Goal: Task Accomplishment & Management: Use online tool/utility

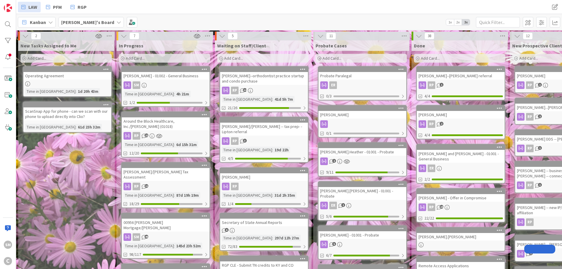
click at [174, 77] on div "[PERSON_NAME] - 01002 - General Business" at bounding box center [166, 76] width 88 height 8
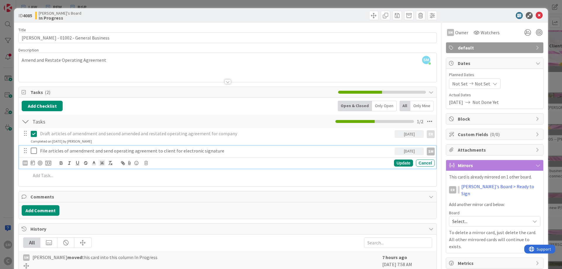
click at [32, 150] on icon at bounding box center [35, 150] width 9 height 7
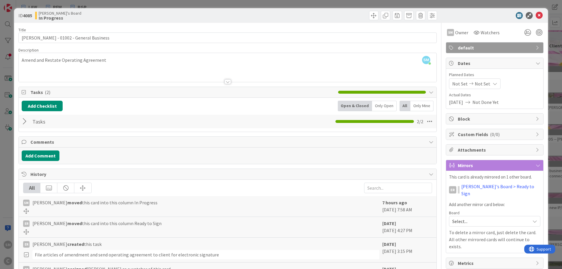
click at [26, 123] on div at bounding box center [26, 121] width 8 height 11
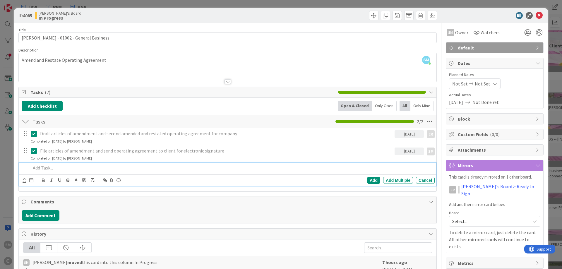
drag, startPoint x: 48, startPoint y: 170, endPoint x: 53, endPoint y: 170, distance: 4.7
click at [49, 170] on p at bounding box center [231, 167] width 401 height 7
click at [23, 179] on icon at bounding box center [25, 180] width 4 height 4
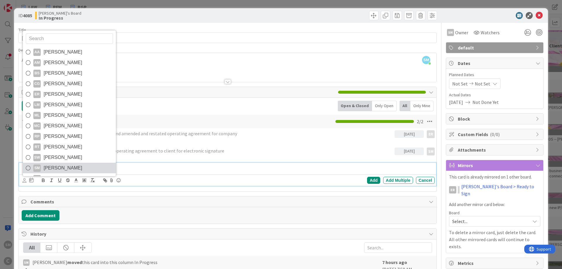
click at [63, 167] on span "[PERSON_NAME]" at bounding box center [63, 168] width 39 height 9
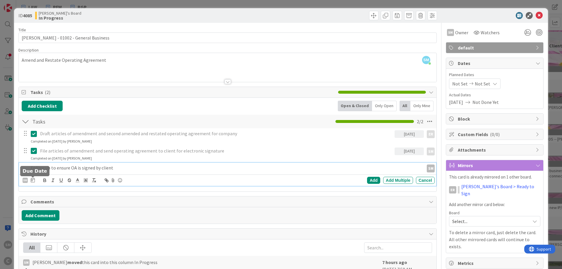
click at [32, 179] on icon at bounding box center [33, 180] width 4 height 5
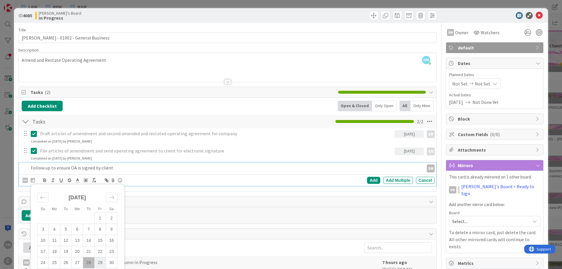
click at [98, 264] on td "29" at bounding box center [99, 262] width 11 height 11
click at [75, 150] on p "File articles of amendment and send operating agreement to client for electroni…" at bounding box center [216, 150] width 352 height 7
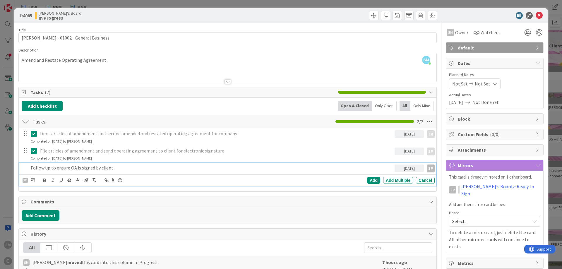
click at [54, 168] on p "Follow up to ensure OA is signed by client" at bounding box center [211, 167] width 361 height 7
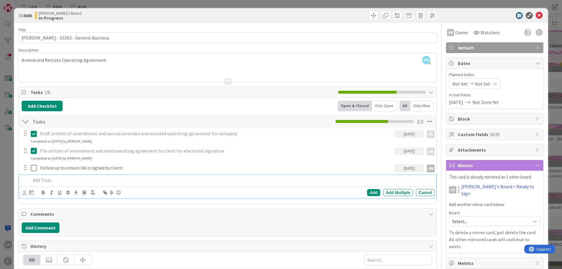
click at [35, 152] on icon at bounding box center [35, 150] width 9 height 7
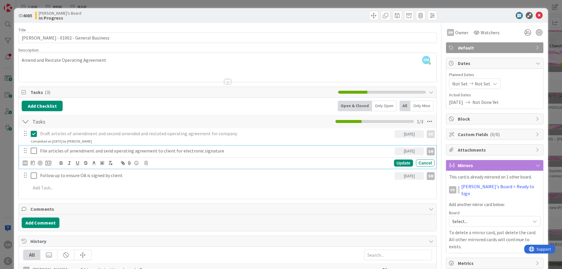
click at [231, 148] on p "File articles of amendment and send operating agreement to client for electroni…" at bounding box center [216, 150] width 352 height 7
click at [35, 150] on icon at bounding box center [35, 150] width 9 height 7
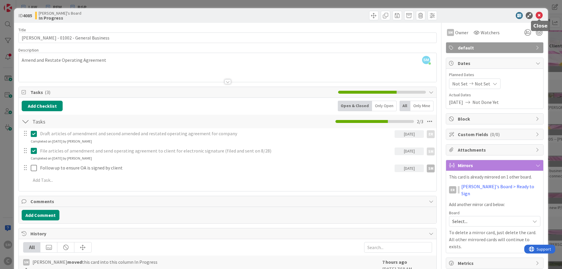
click at [537, 16] on icon at bounding box center [538, 15] width 7 height 7
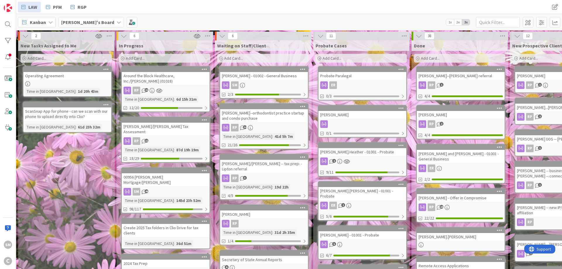
click at [175, 76] on div "Around the Block Healthcare, Inc./[PERSON_NAME] (01018)" at bounding box center [166, 78] width 88 height 13
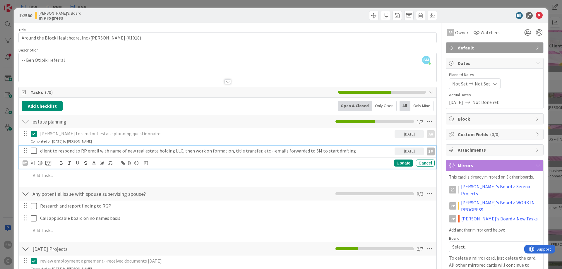
click at [202, 152] on p "client to respond to RP email with name of new real estate holding LLC, then wo…" at bounding box center [216, 150] width 352 height 7
click at [270, 152] on p "client to respond to RP email with name of new real estate holding LLC, then wo…" at bounding box center [216, 150] width 352 height 7
click at [308, 152] on p "client to respond to RP email with name of new real estate holding LLC, then wo…" at bounding box center [216, 150] width 352 height 7
